Goal: Check status: Check status

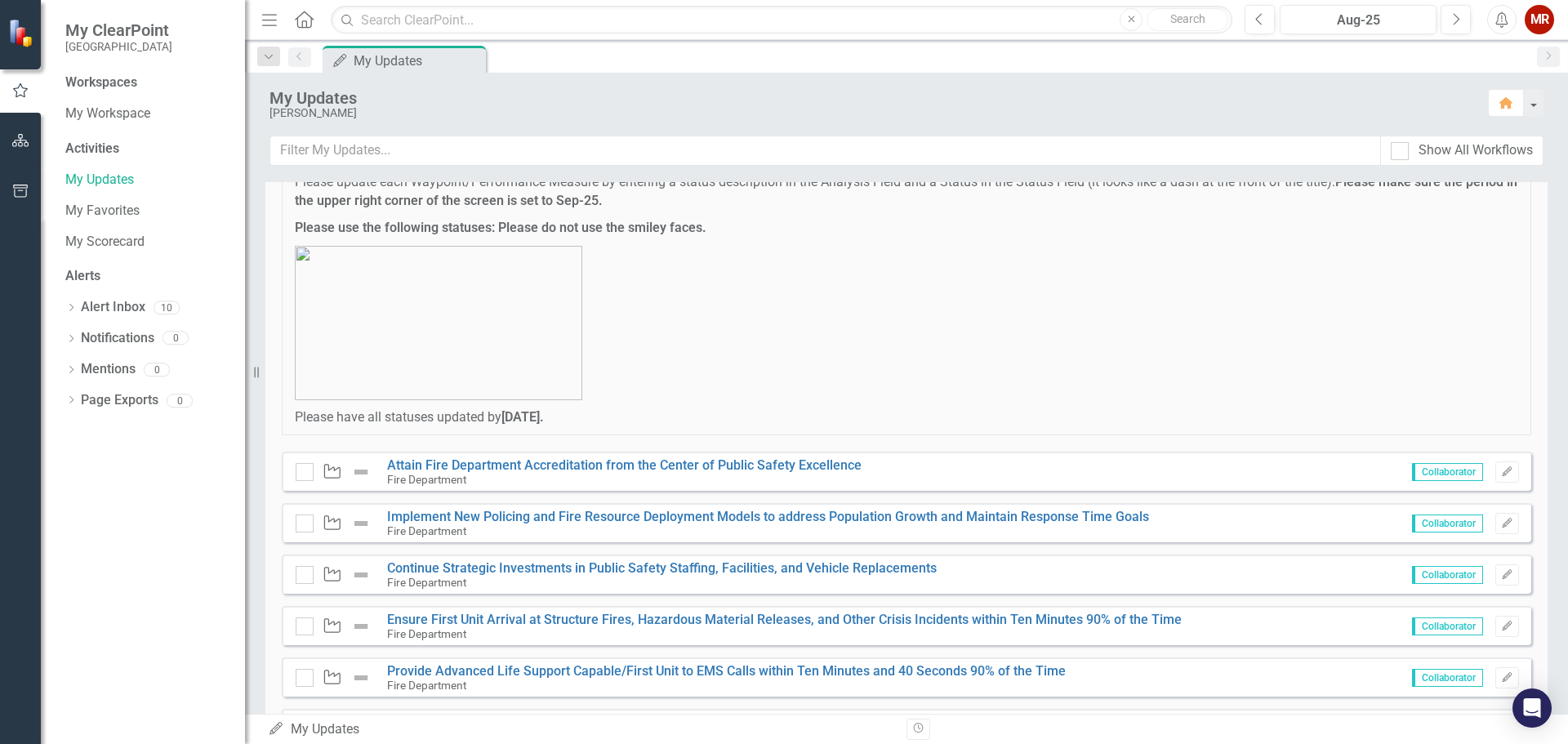
scroll to position [219, 0]
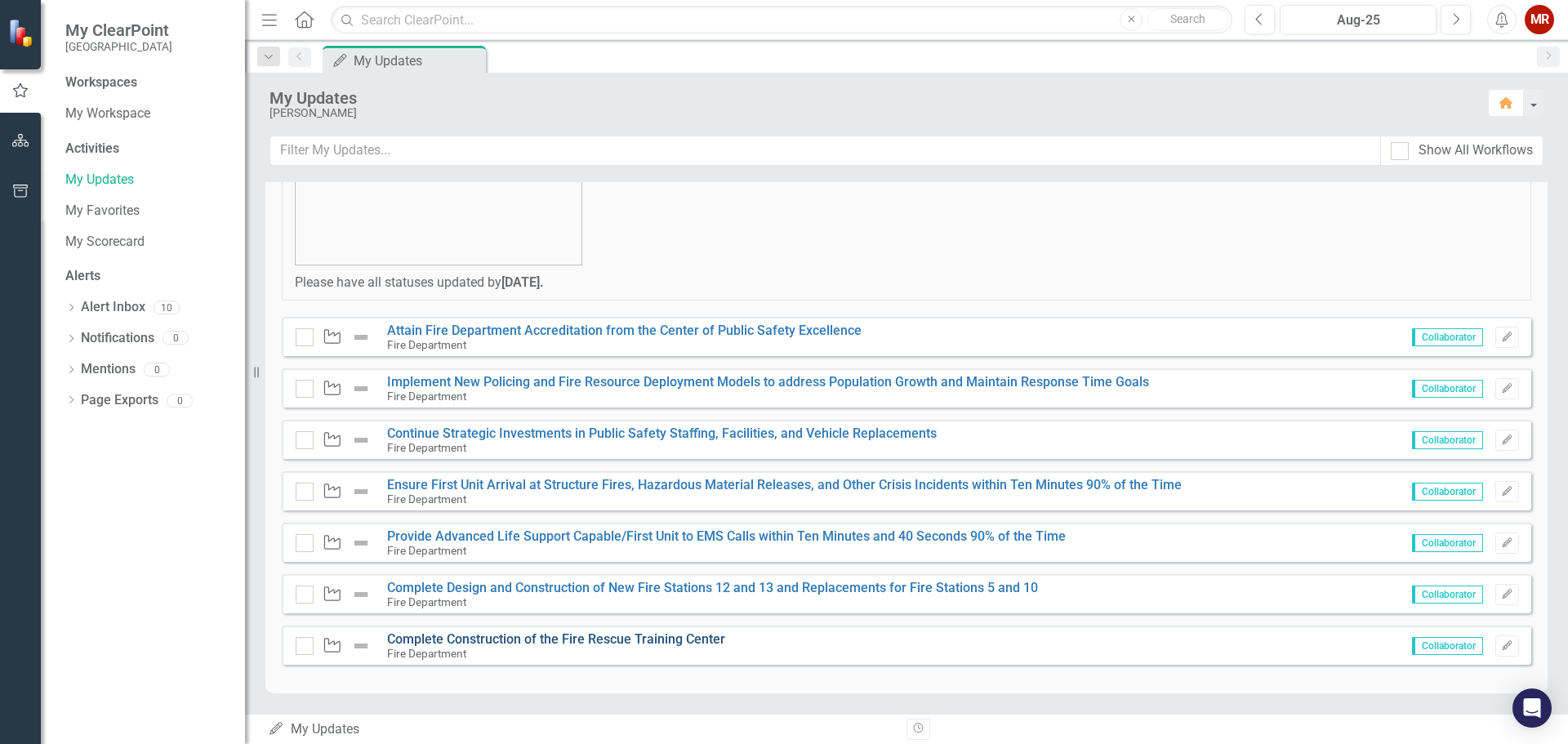
click at [592, 638] on link "Complete Construction of the Fire Rescue Training Center" at bounding box center [556, 639] width 338 height 15
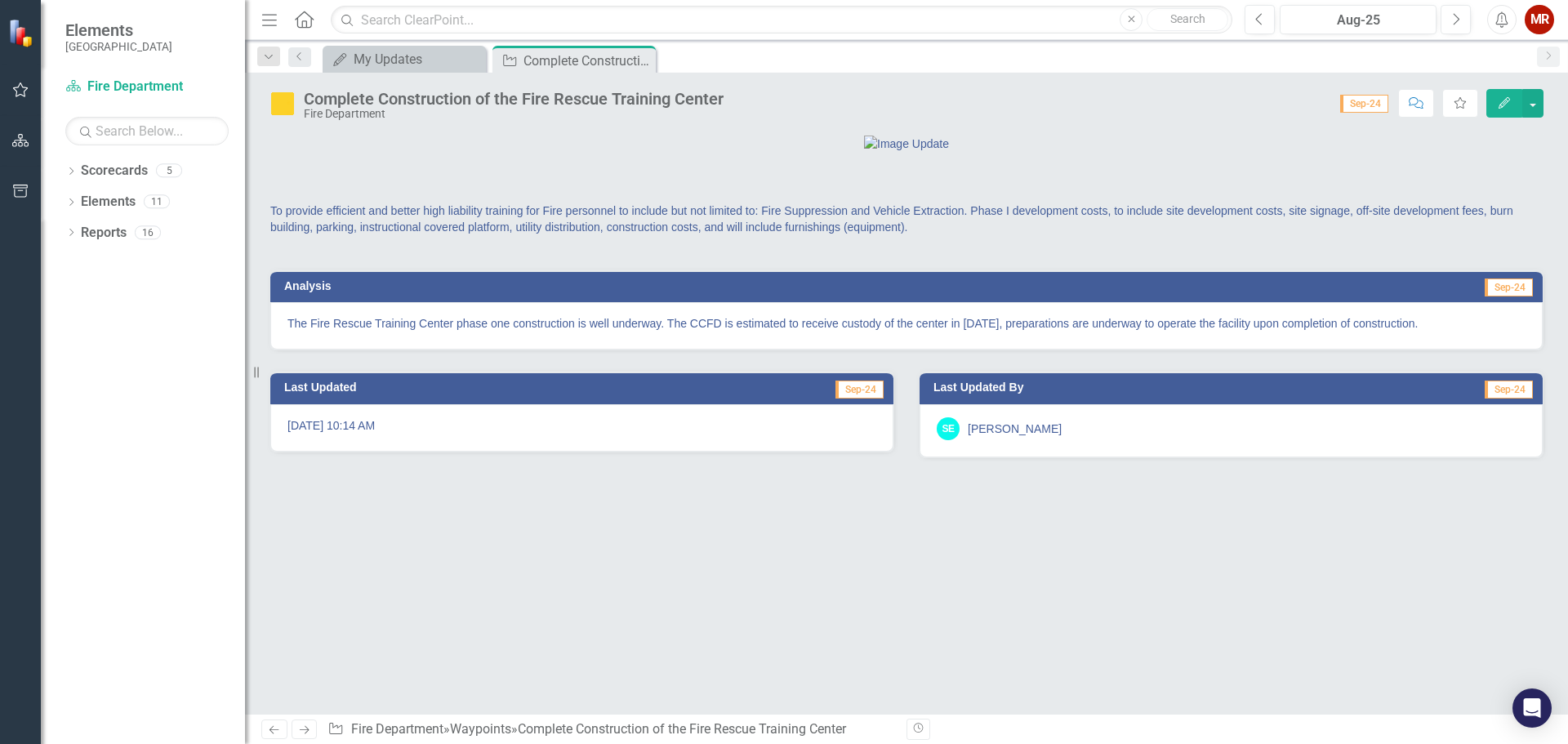
click at [1504, 102] on icon "Edit" at bounding box center [1504, 103] width 15 height 12
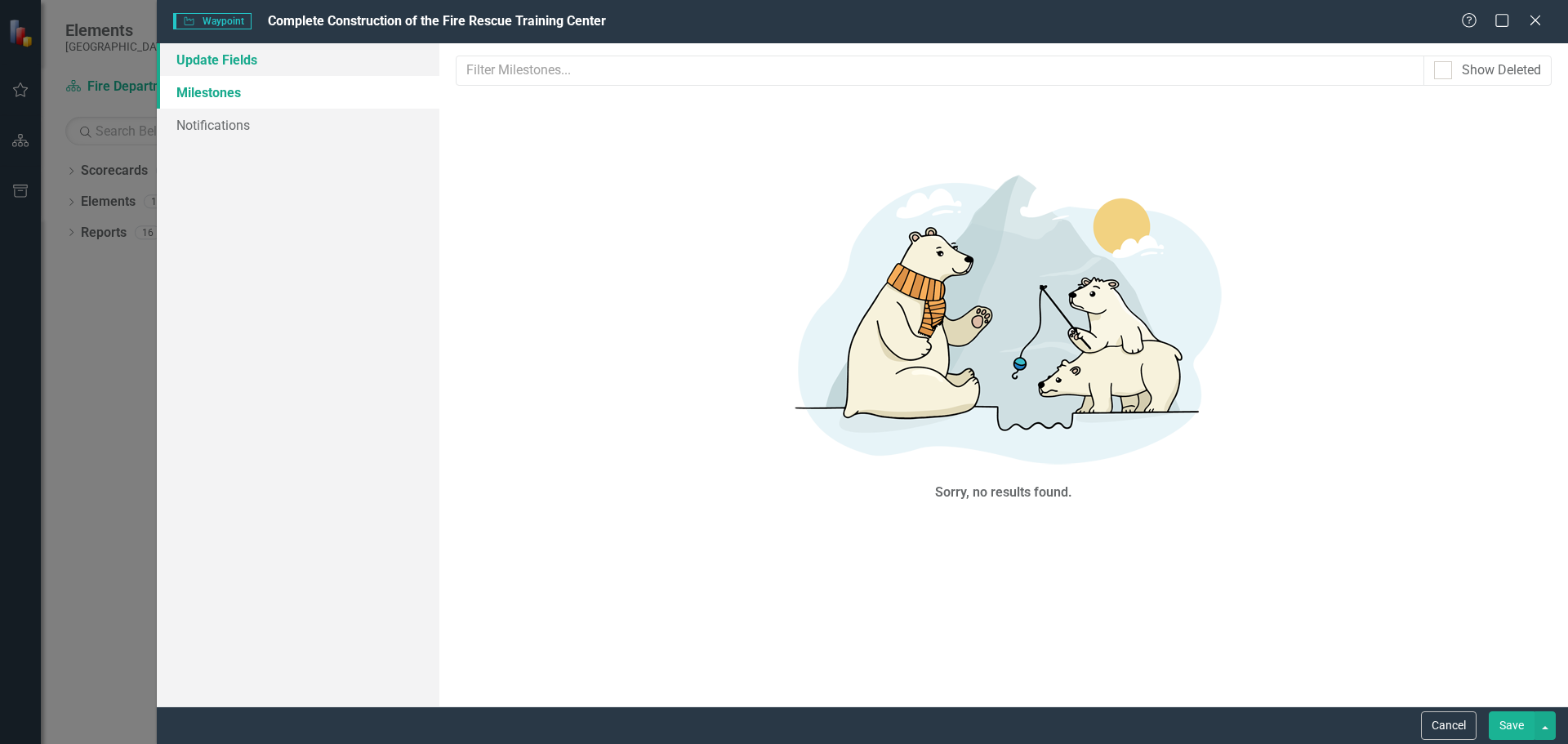
click at [235, 64] on link "Update Fields" at bounding box center [298, 60] width 283 height 33
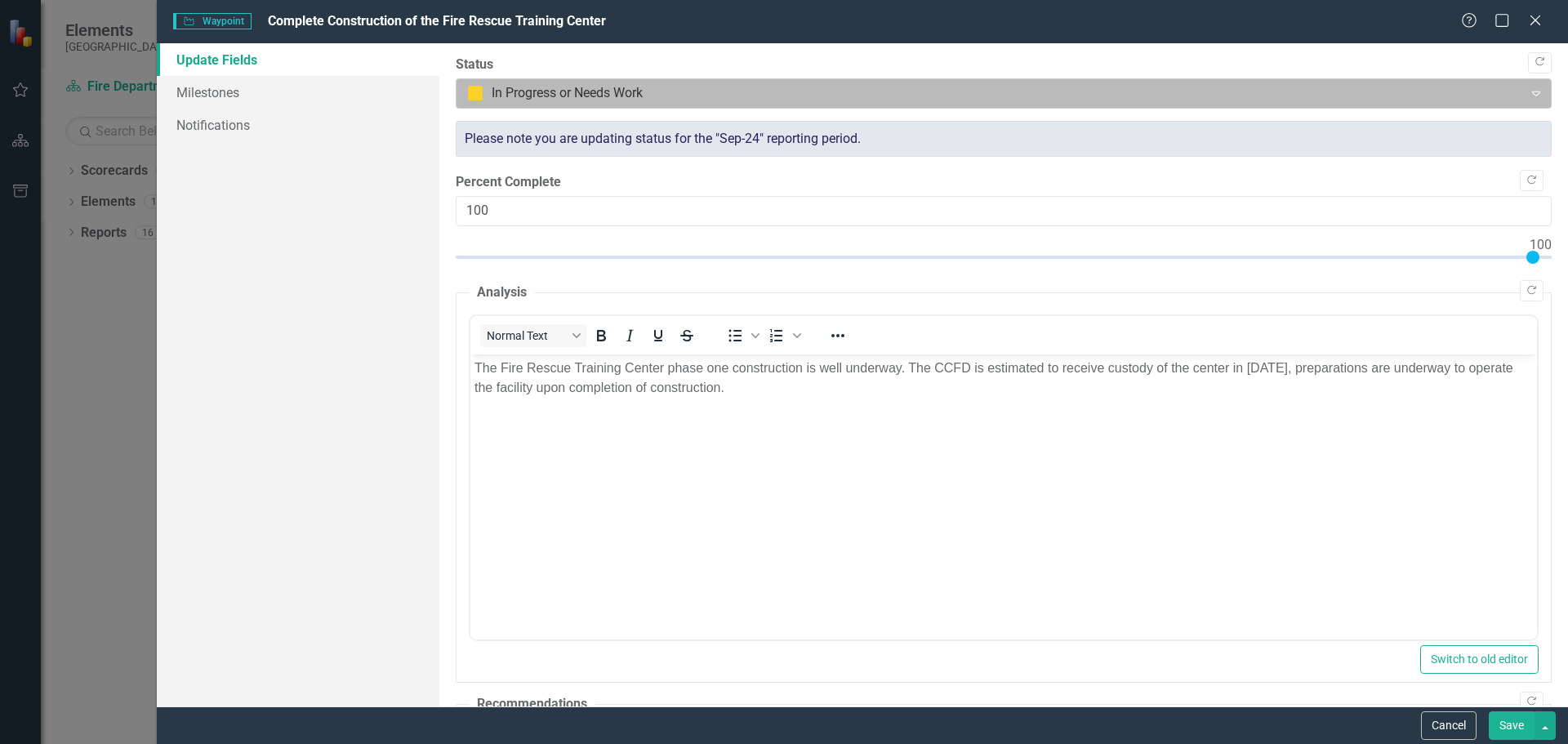
click at [554, 95] on div at bounding box center [990, 94] width 1046 height 22
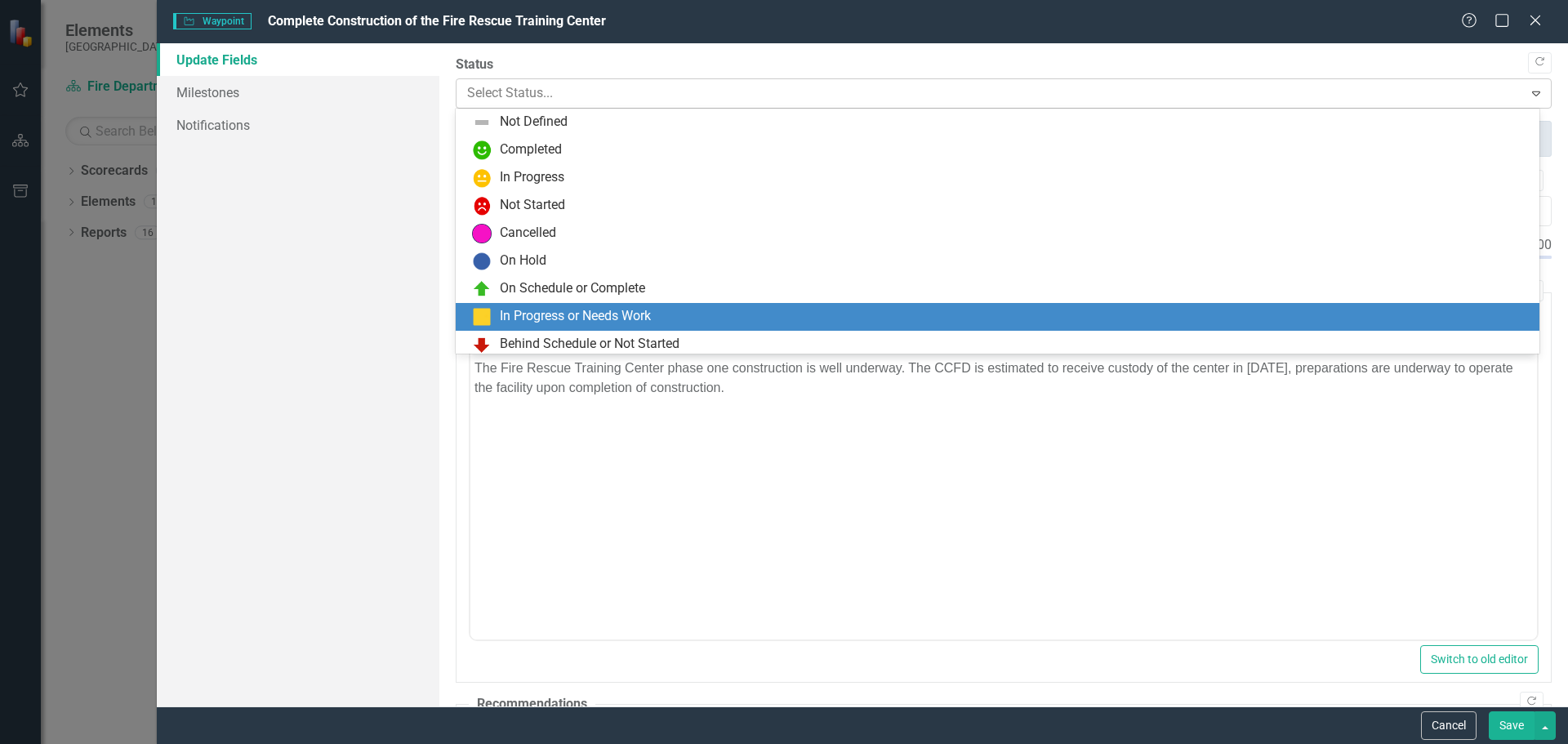
scroll to position [33, 0]
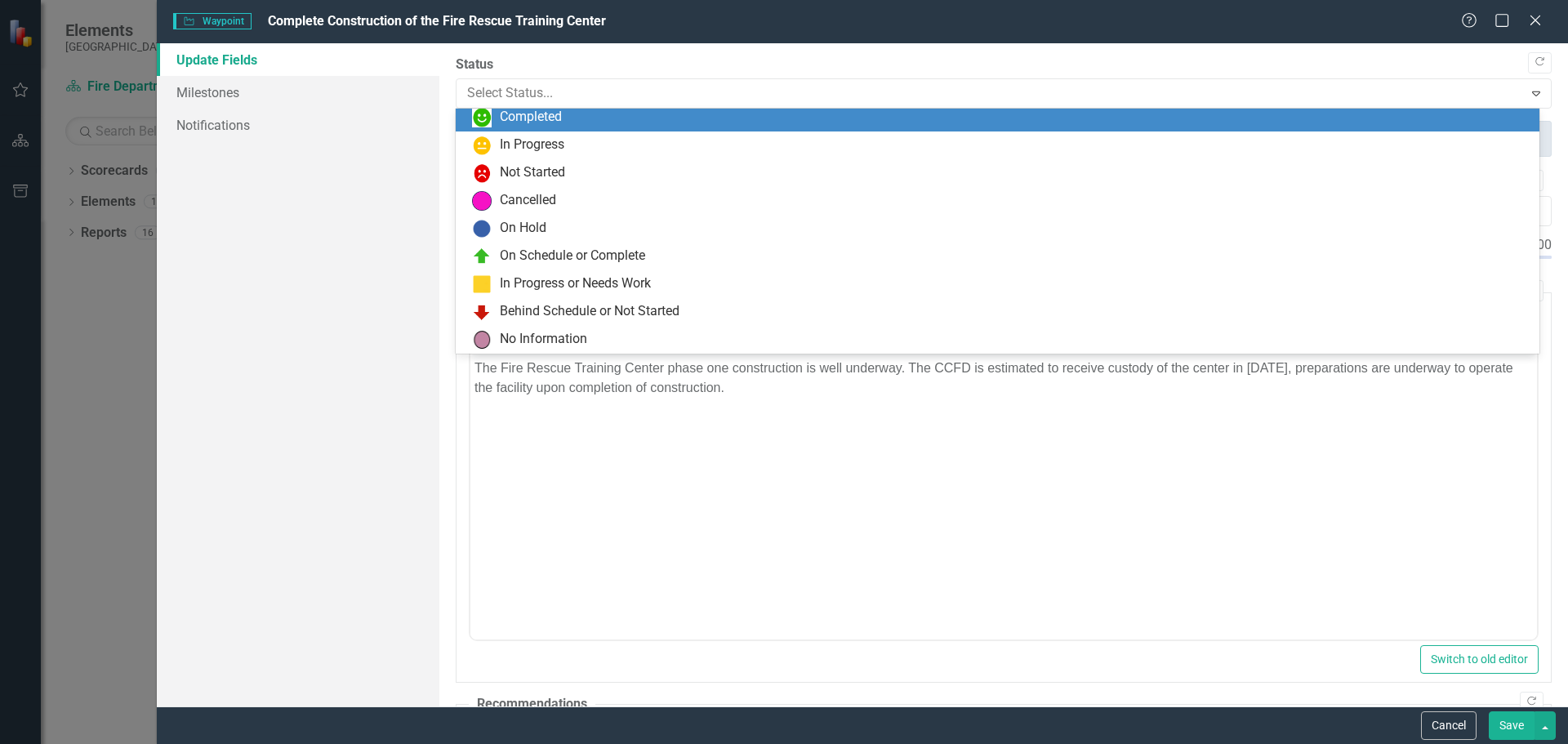
click at [544, 123] on div "Completed" at bounding box center [531, 117] width 62 height 19
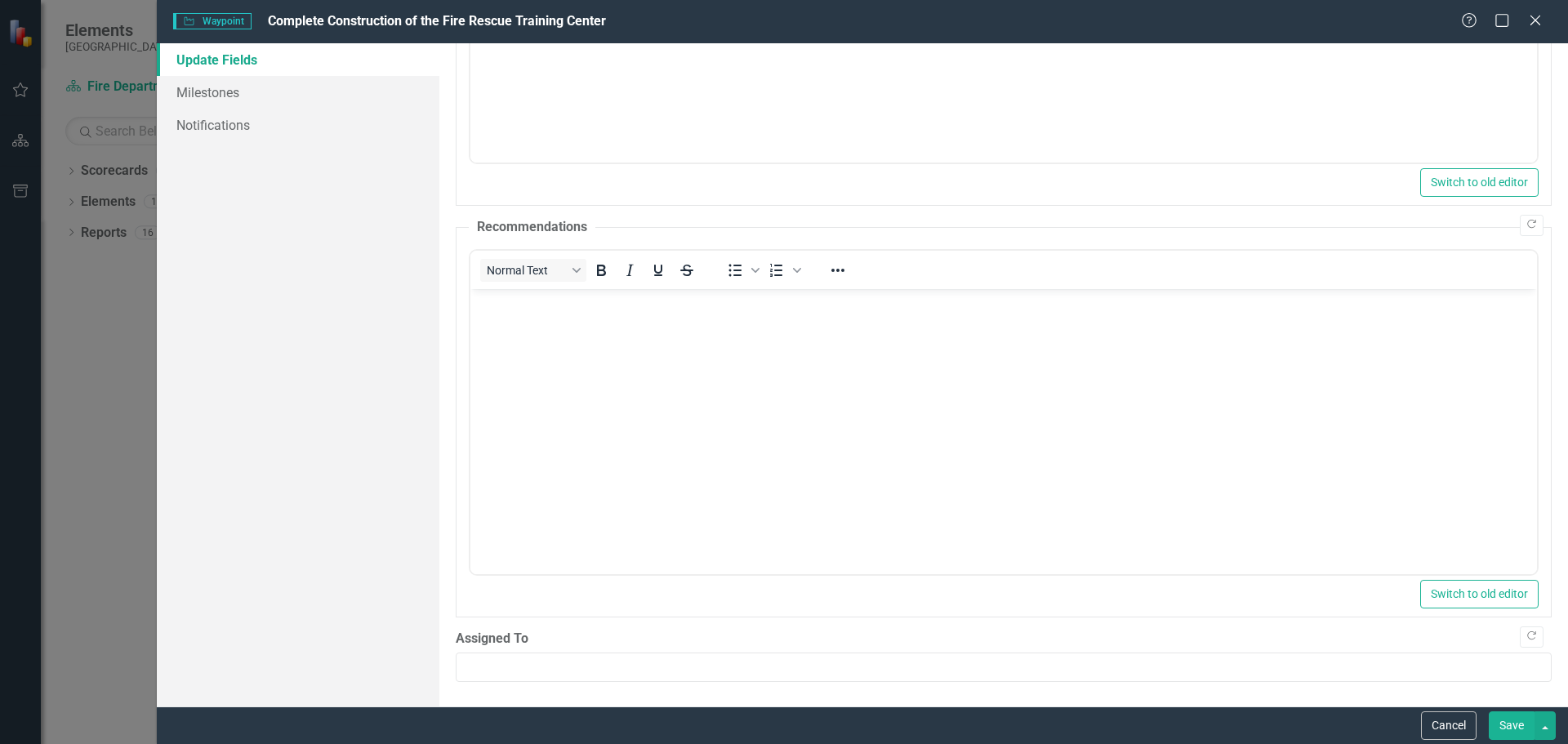
scroll to position [0, 0]
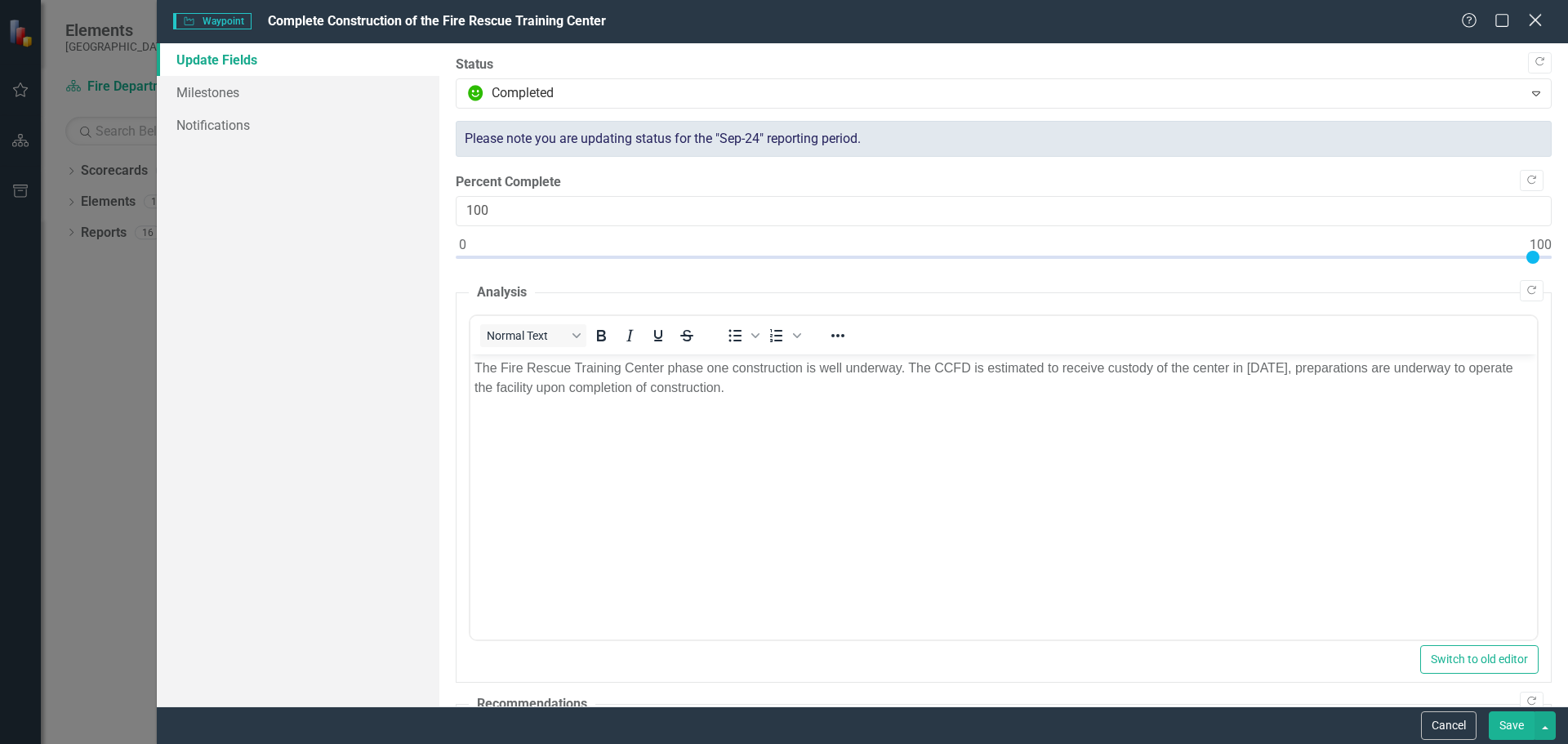
click at [1539, 19] on icon "Close" at bounding box center [1535, 19] width 20 height 15
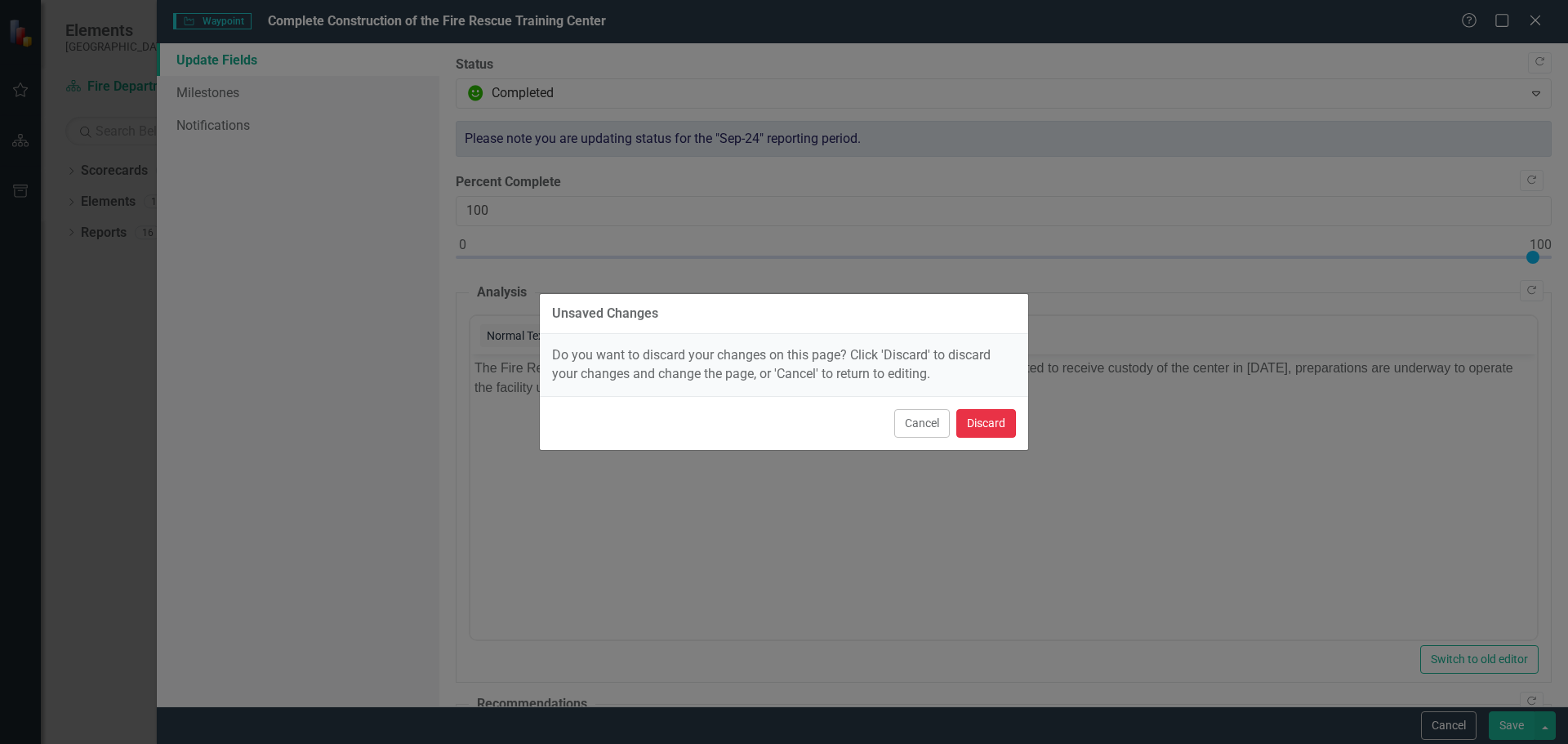
click at [995, 423] on button "Discard" at bounding box center [986, 422] width 60 height 28
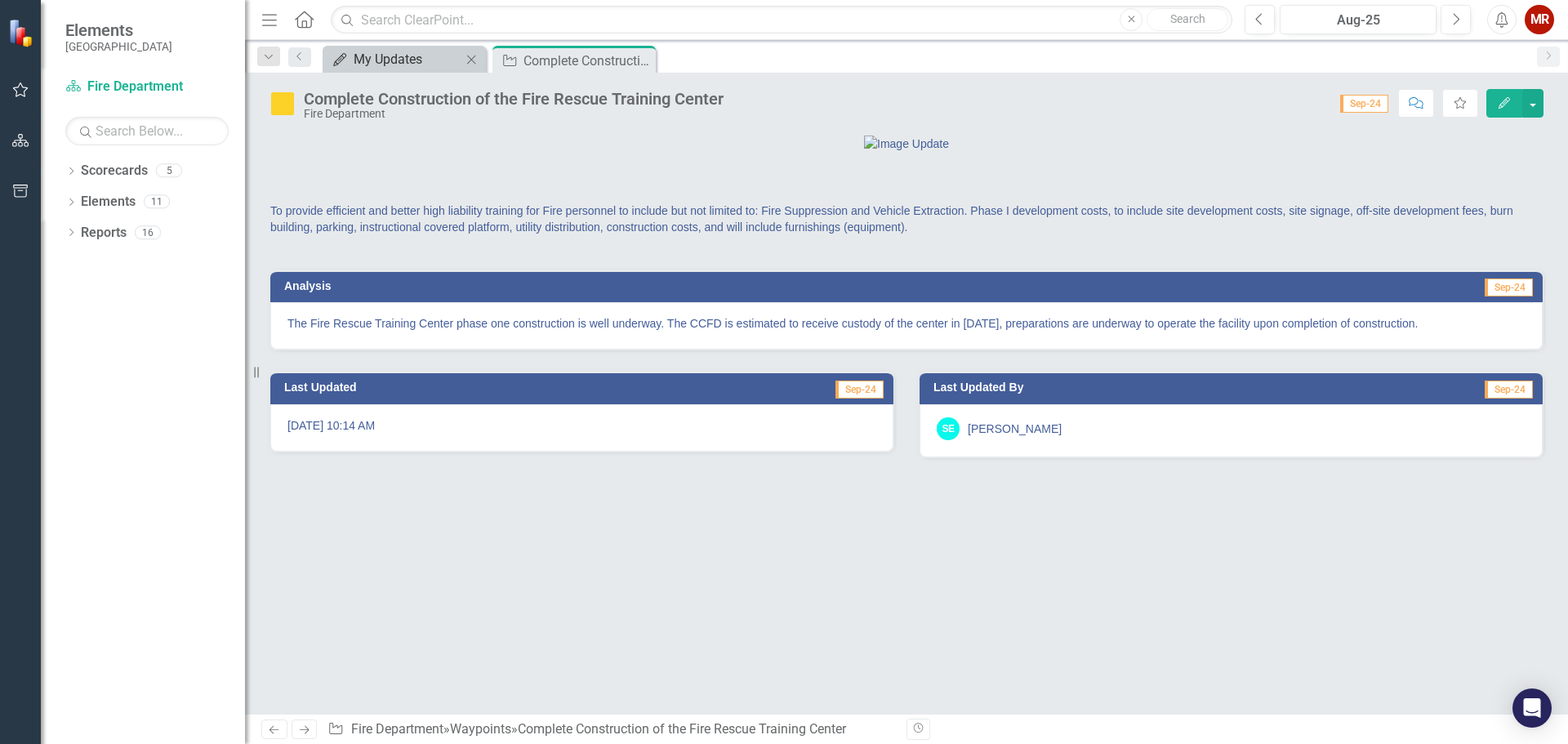
click at [432, 66] on div "My Updates" at bounding box center [407, 59] width 108 height 20
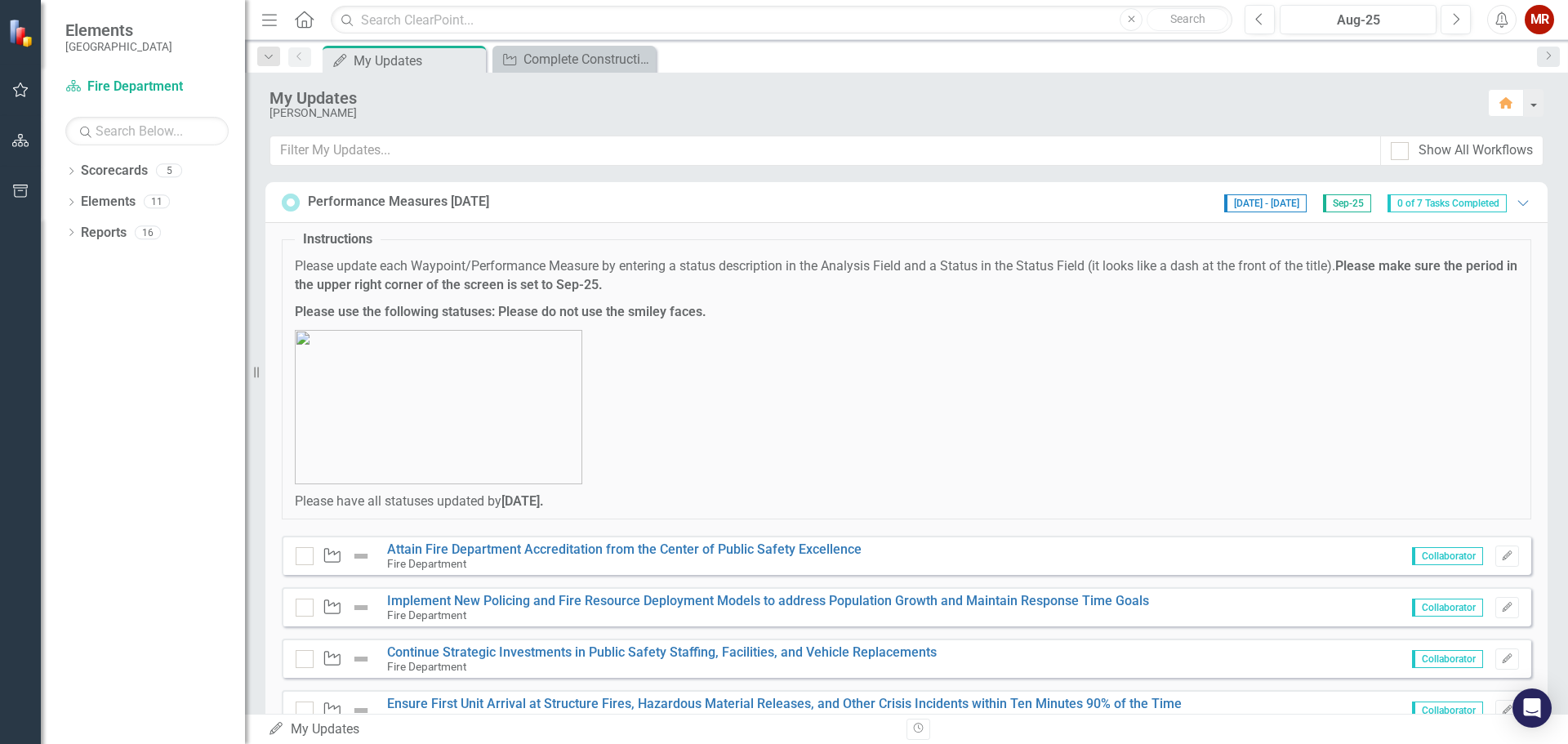
scroll to position [219, 0]
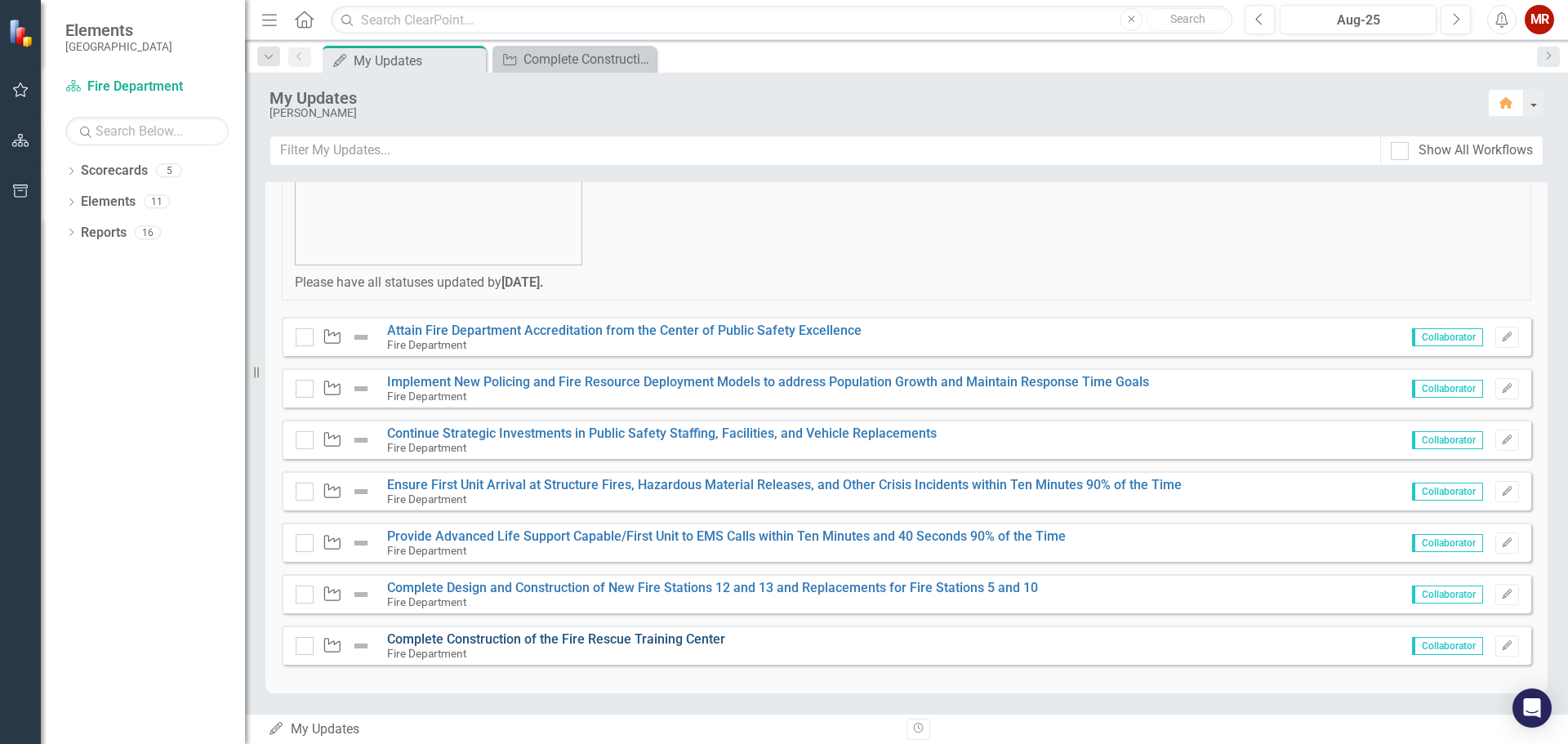
click at [638, 644] on link "Complete Construction of the Fire Rescue Training Center" at bounding box center [556, 639] width 338 height 15
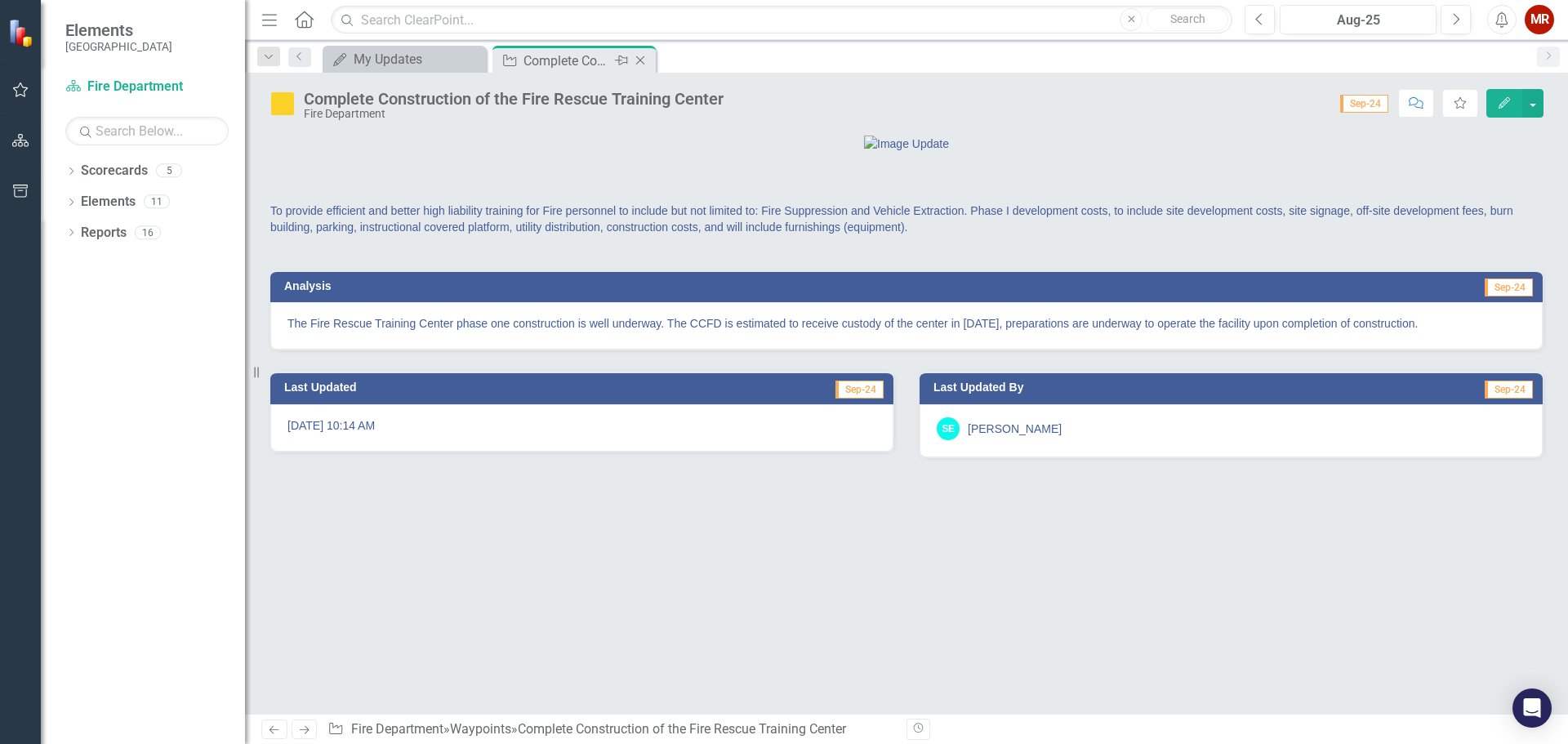
click at [644, 55] on icon "Close" at bounding box center [641, 60] width 16 height 13
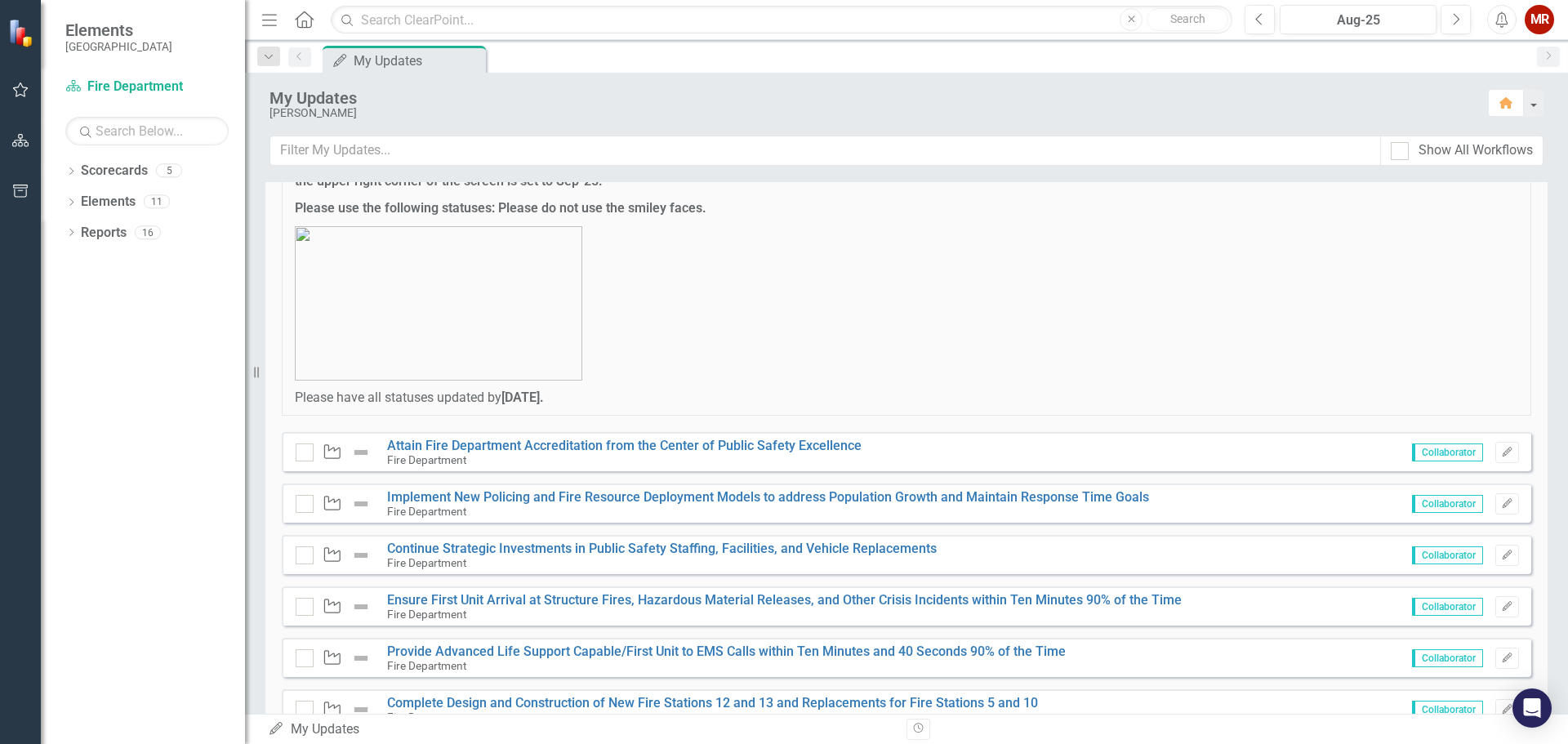
scroll to position [219, 0]
